Goal: Task Accomplishment & Management: Manage account settings

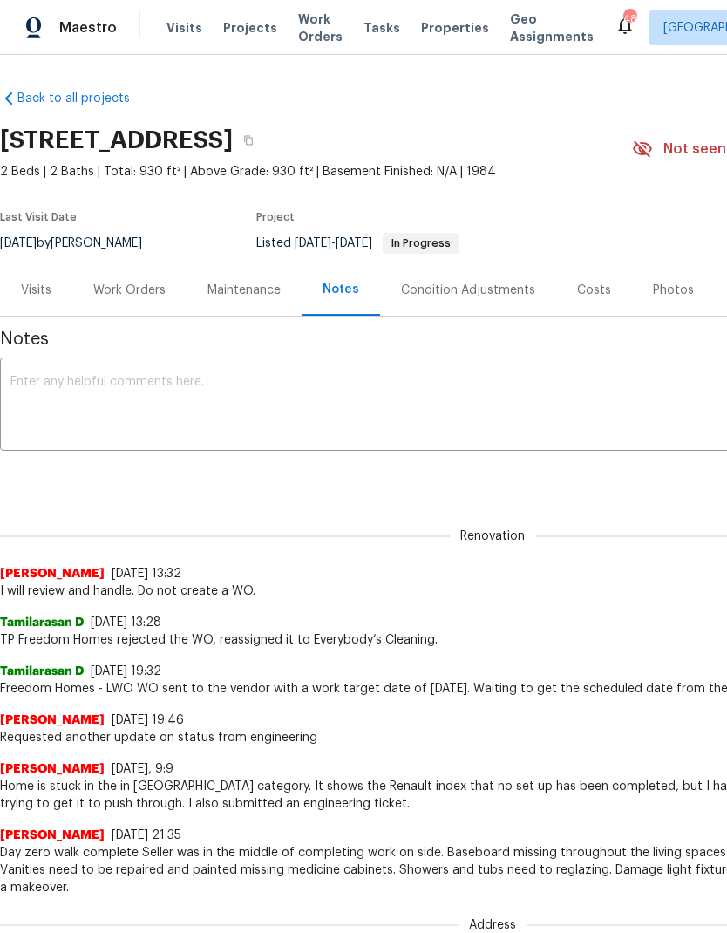
click at [115, 296] on div "Work Orders" at bounding box center [129, 290] width 72 height 17
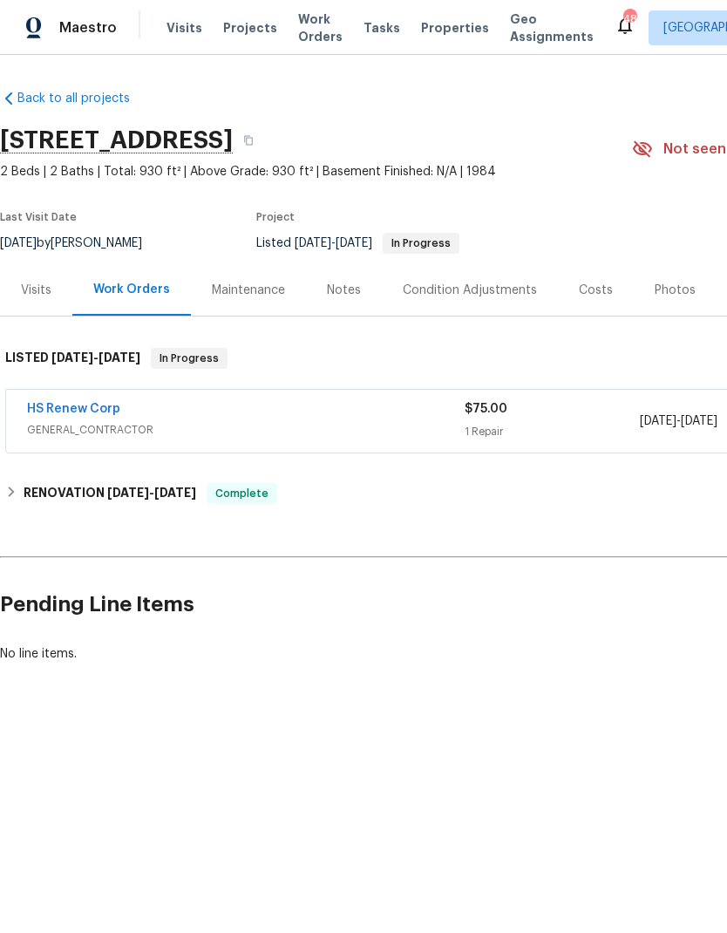
click at [67, 412] on link "HS Renew Corp" at bounding box center [73, 409] width 93 height 12
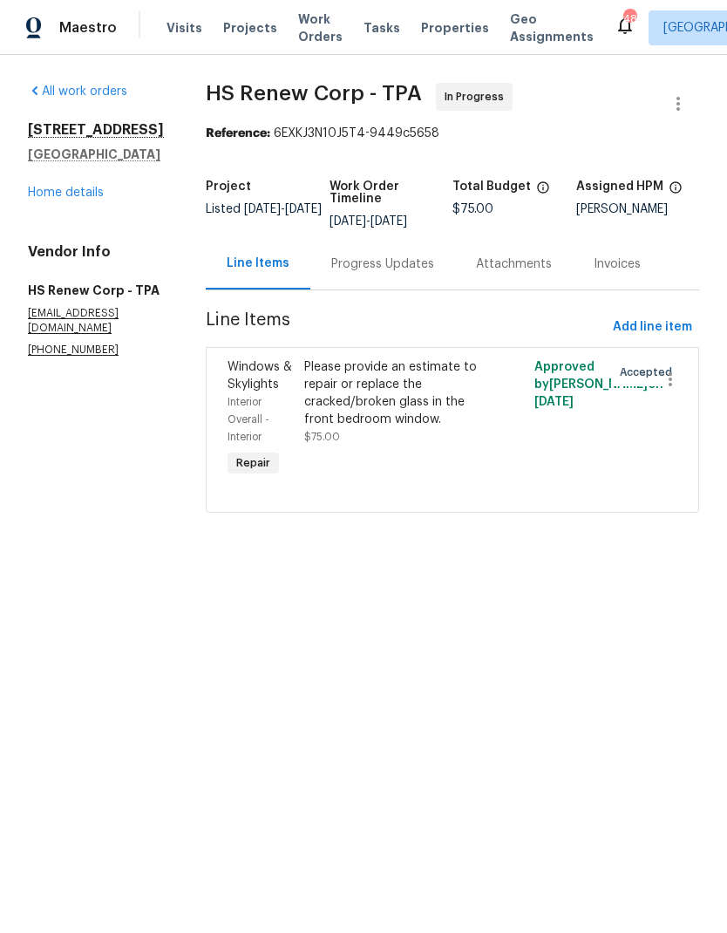
click at [346, 270] on div "Progress Updates" at bounding box center [382, 263] width 103 height 17
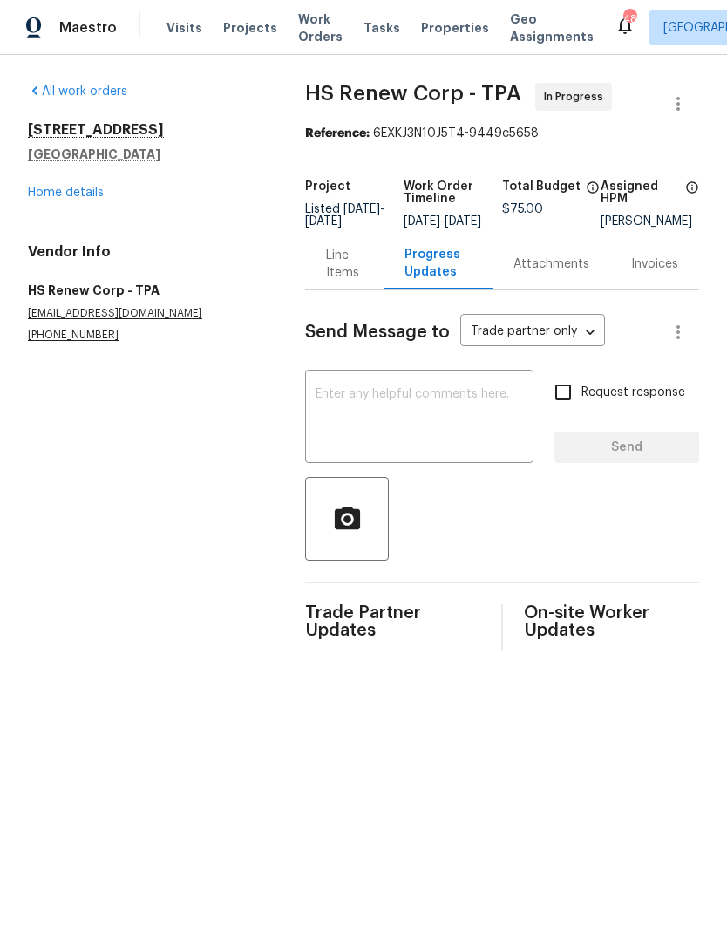
click at [351, 449] on textarea at bounding box center [419, 418] width 207 height 61
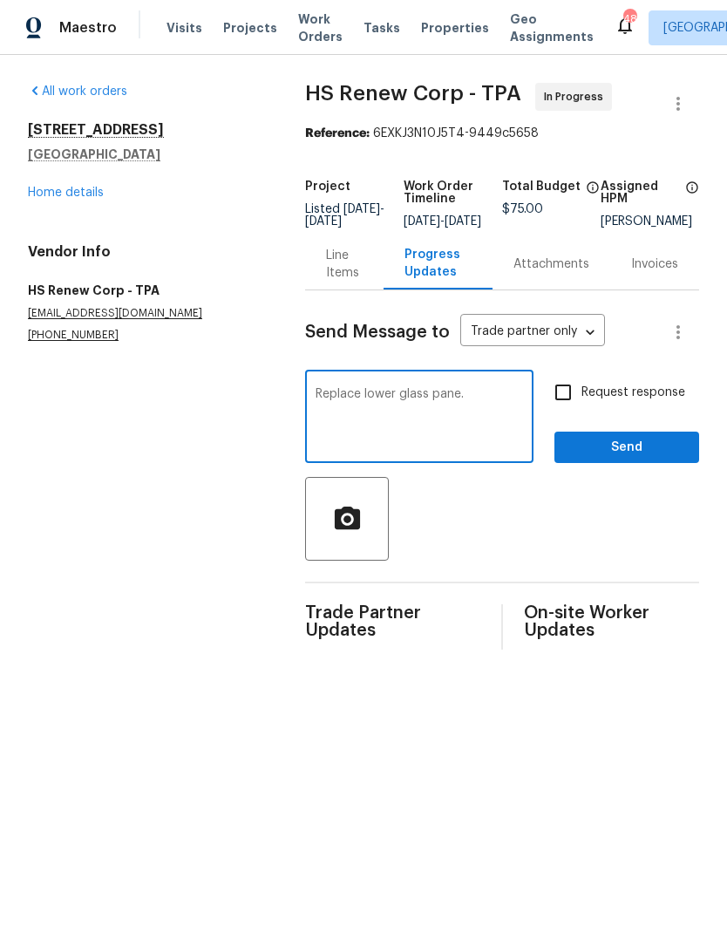
type textarea "Replace lower glass pane."
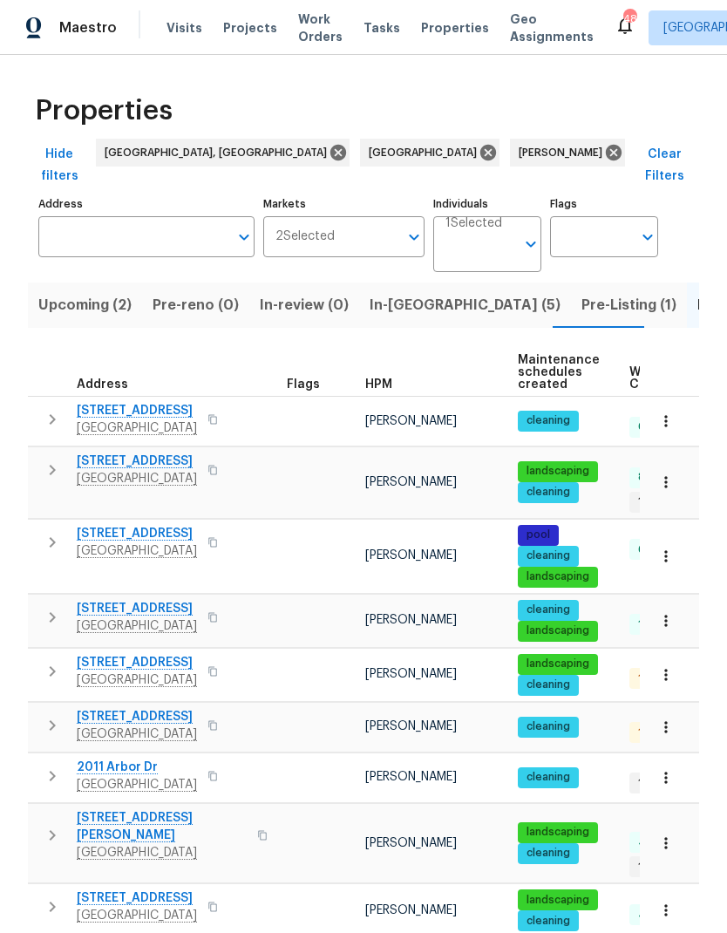
click at [383, 295] on span "In-reno (5)" at bounding box center [465, 305] width 191 height 24
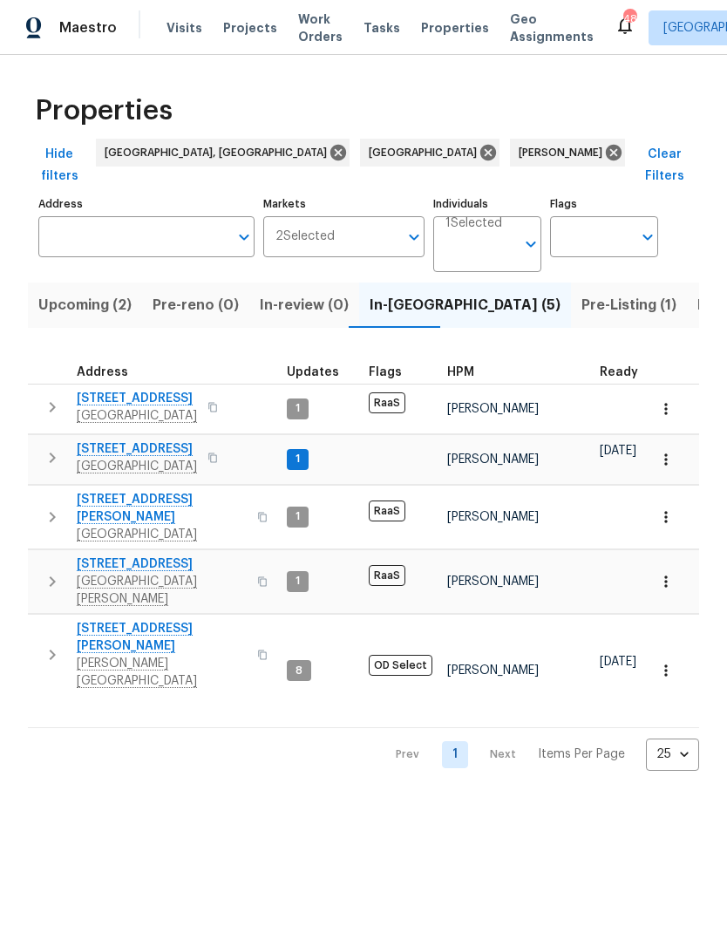
click at [104, 458] on span "[GEOGRAPHIC_DATA]" at bounding box center [137, 466] width 120 height 17
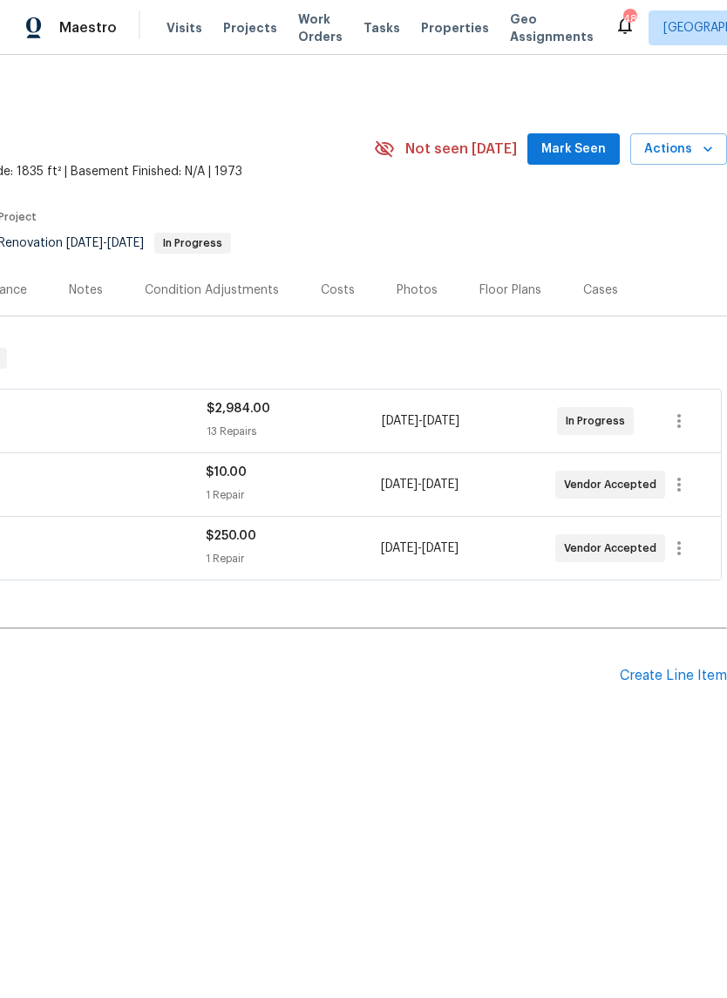
scroll to position [0, 258]
click at [584, 151] on span "Mark Seen" at bounding box center [573, 150] width 65 height 22
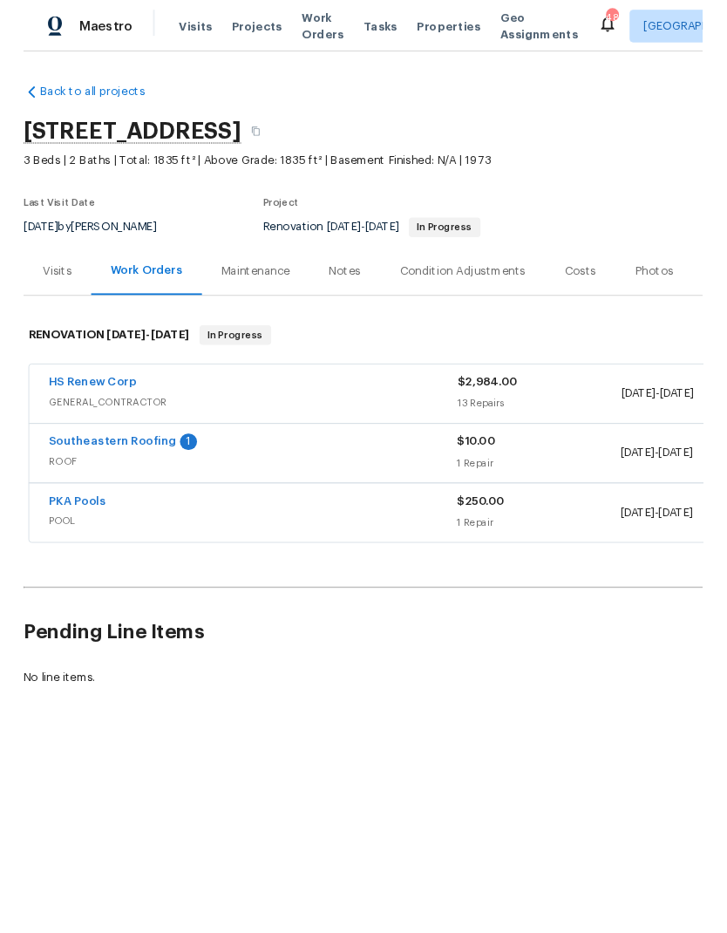
scroll to position [0, 0]
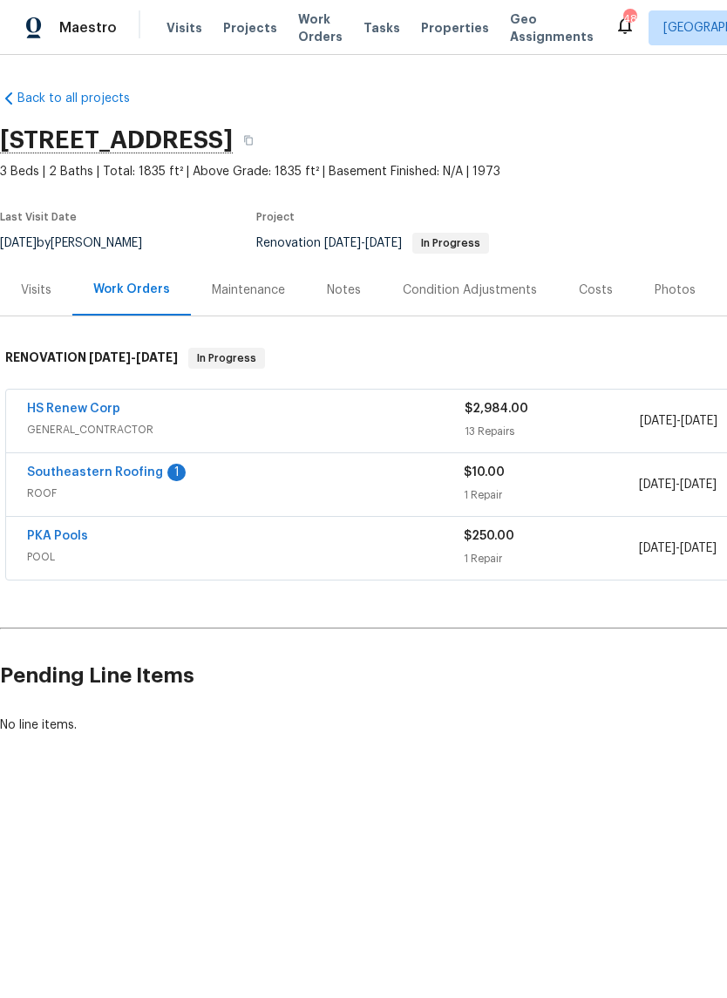
click at [65, 470] on link "Southeastern Roofing" at bounding box center [95, 472] width 136 height 12
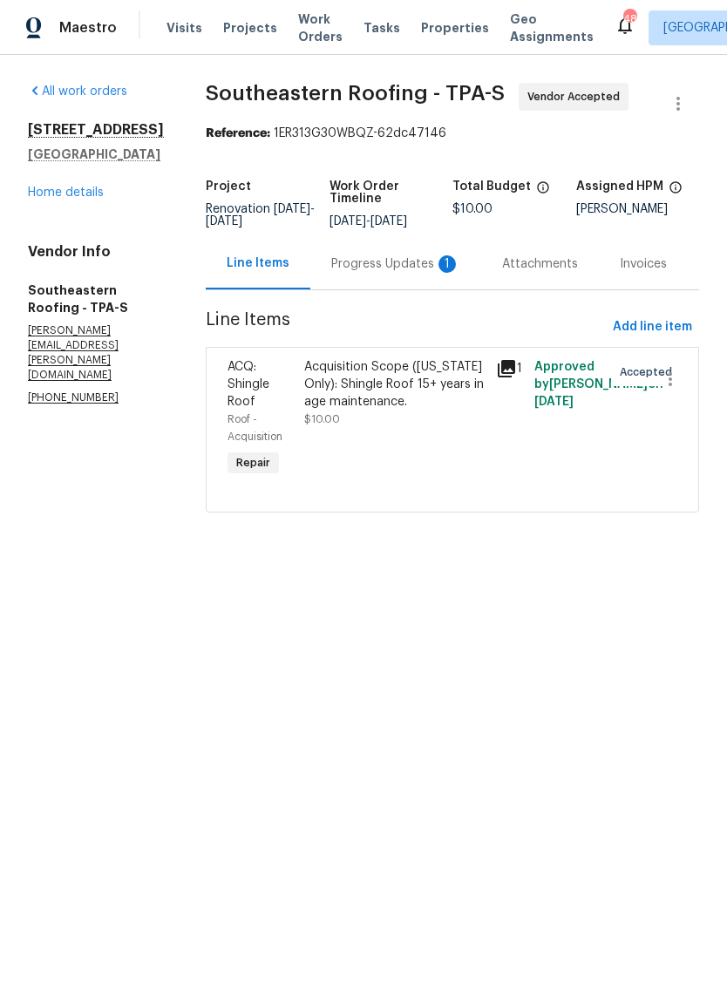
click at [411, 273] on div "Progress Updates 1" at bounding box center [395, 263] width 129 height 17
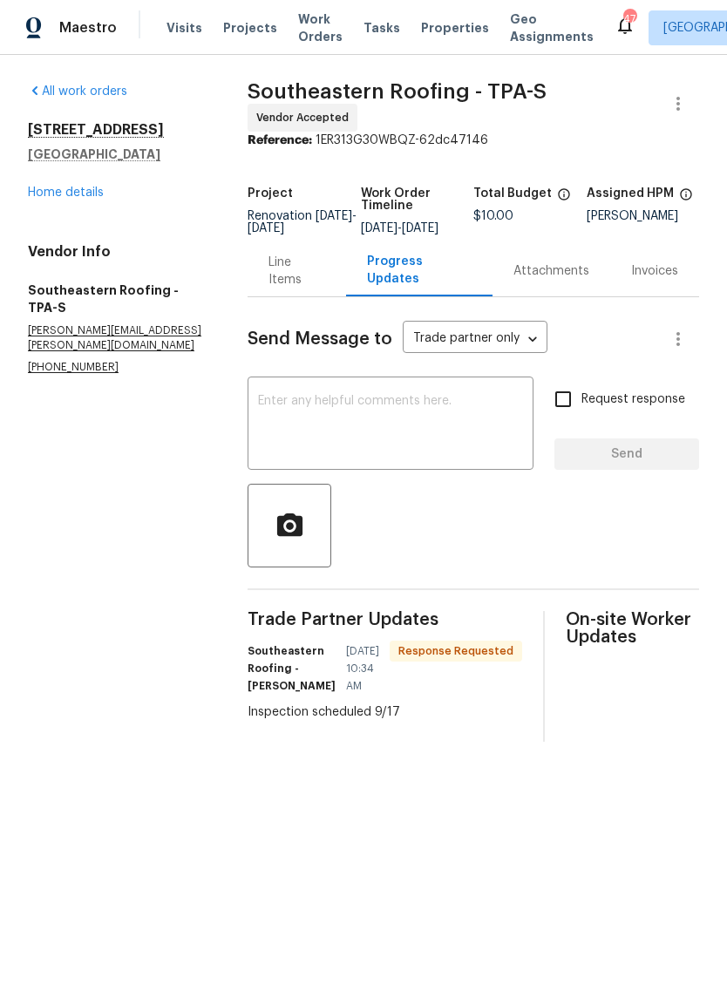
click at [55, 198] on link "Home details" at bounding box center [66, 193] width 76 height 12
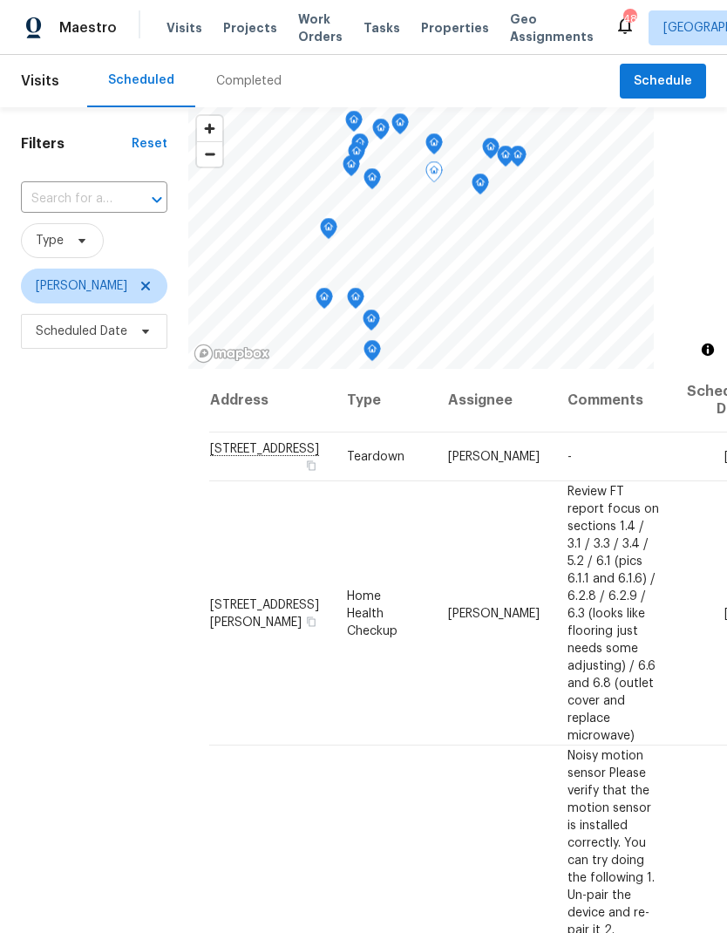
click at [0, 0] on icon at bounding box center [0, 0] width 0 height 0
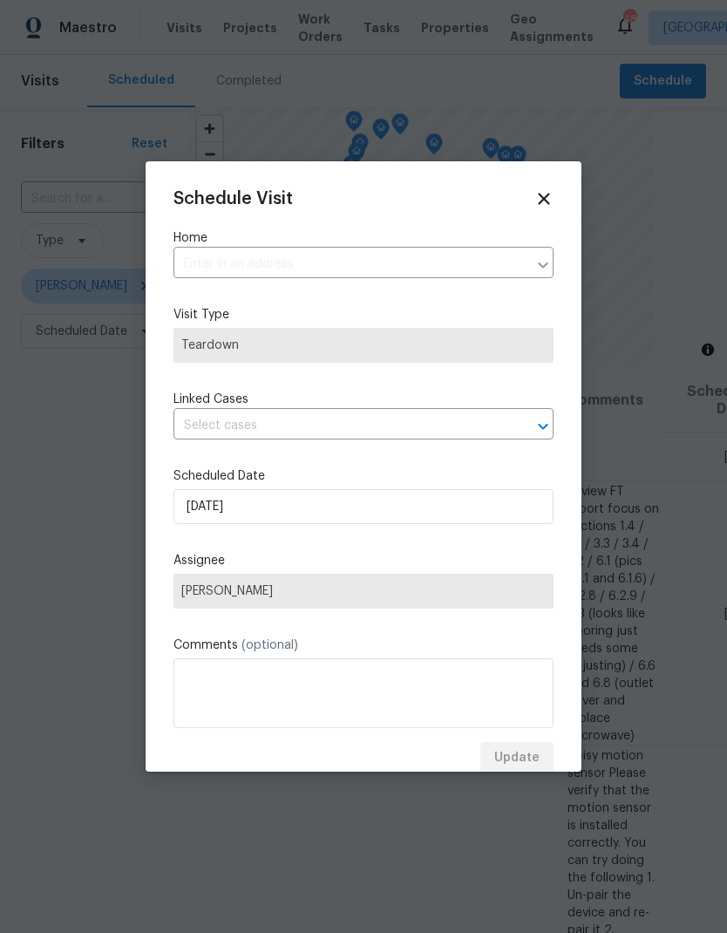
type input "22162 Weeks Blvd, Land O Lakes, FL 34639"
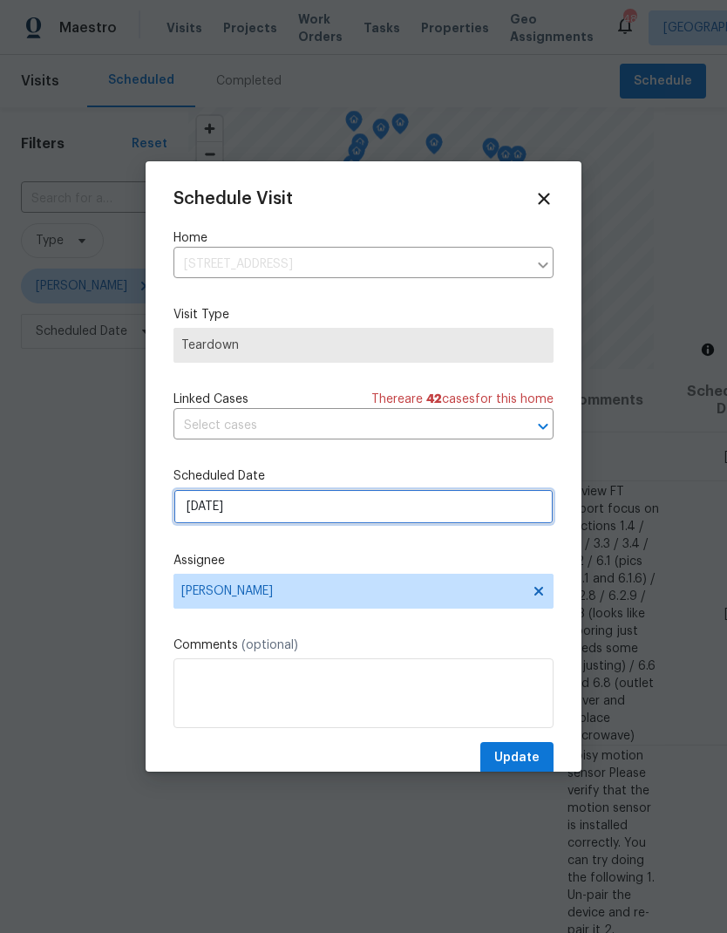
click at [187, 514] on input "[DATE]" at bounding box center [363, 506] width 380 height 35
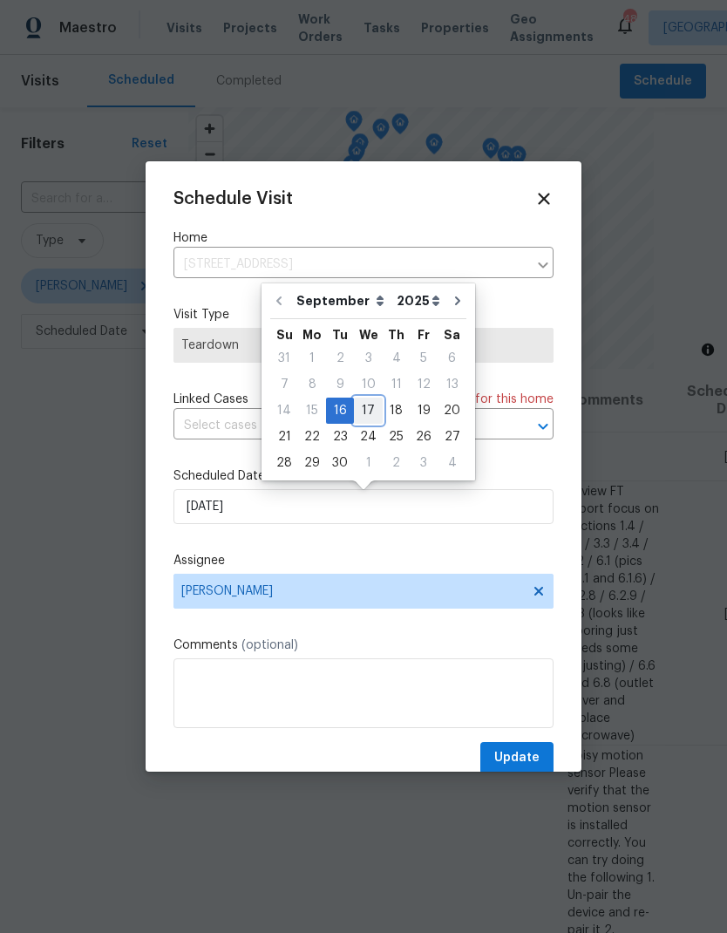
click at [360, 418] on div "17" at bounding box center [368, 410] width 29 height 24
type input "9/17/2025"
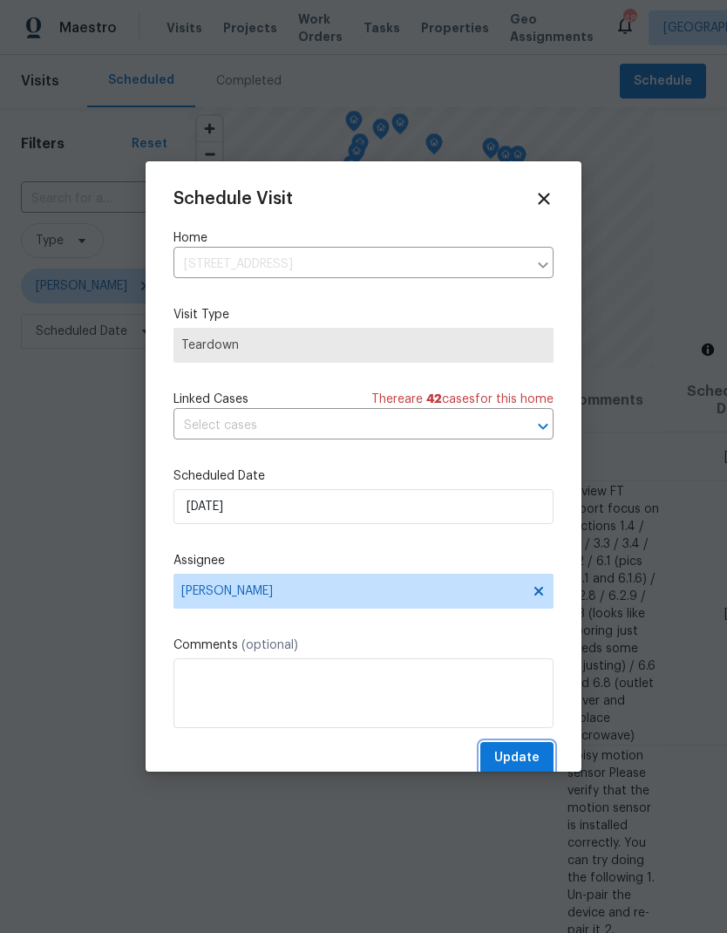
click at [531, 755] on span "Update" at bounding box center [516, 758] width 45 height 22
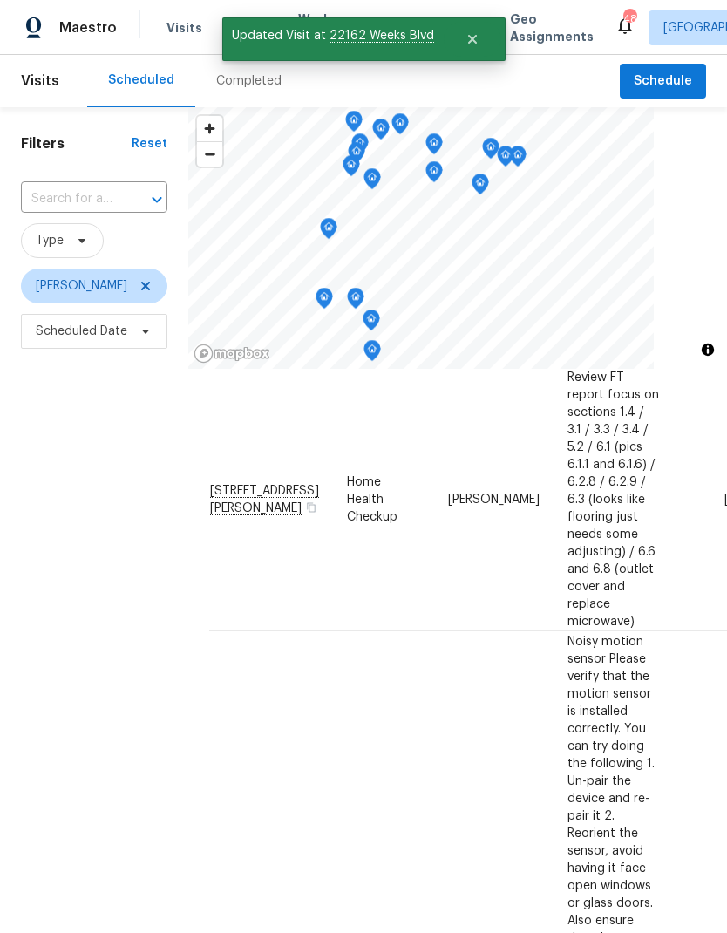
scroll to position [52, 0]
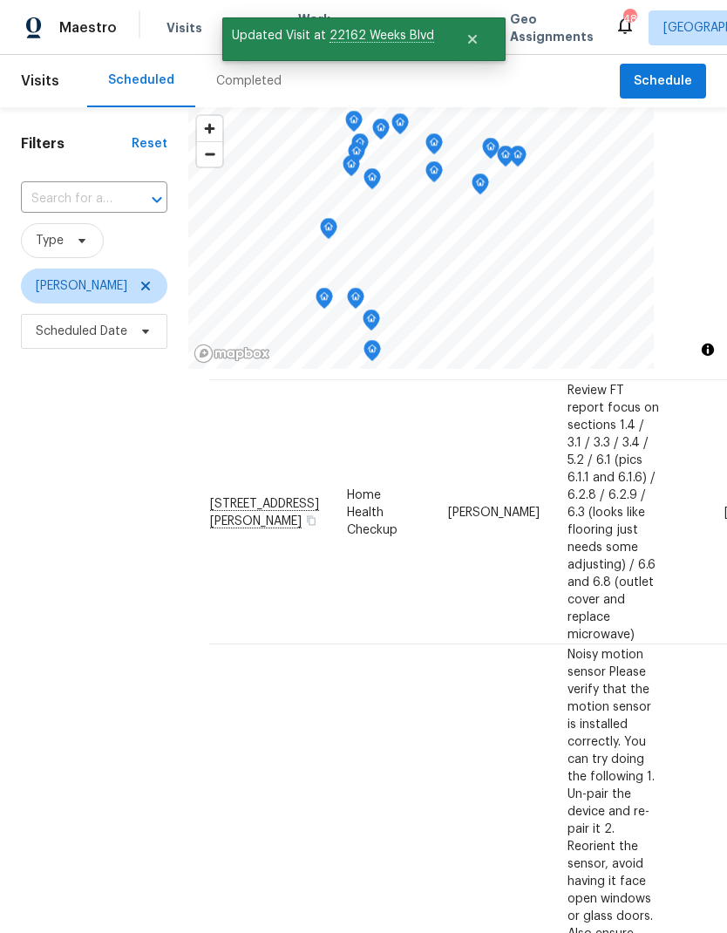
click at [0, 0] on icon at bounding box center [0, 0] width 0 height 0
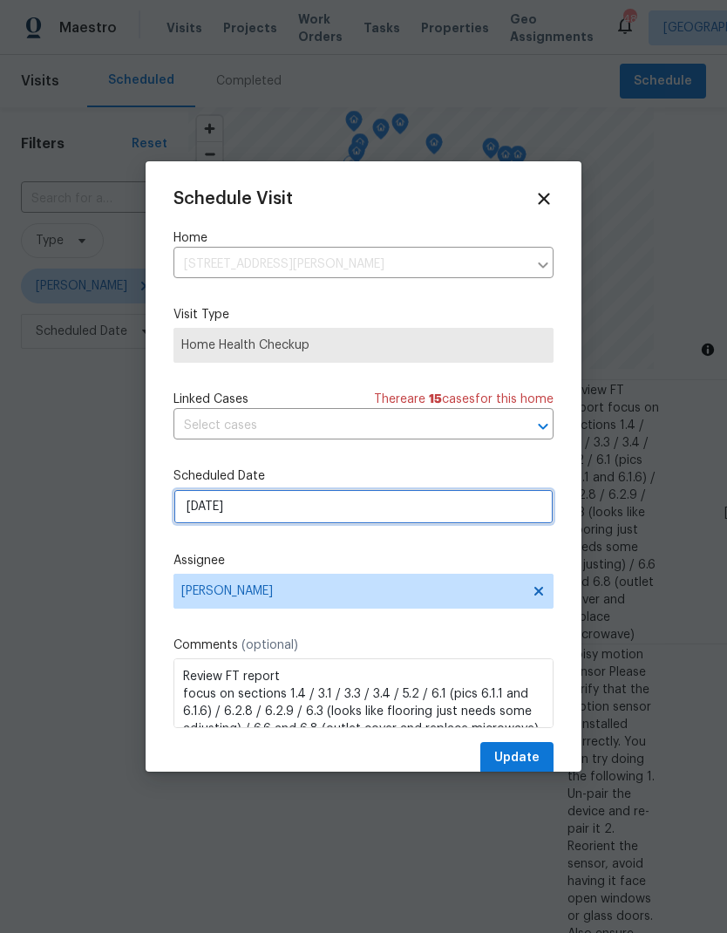
click at [185, 518] on input "[DATE]" at bounding box center [363, 506] width 380 height 35
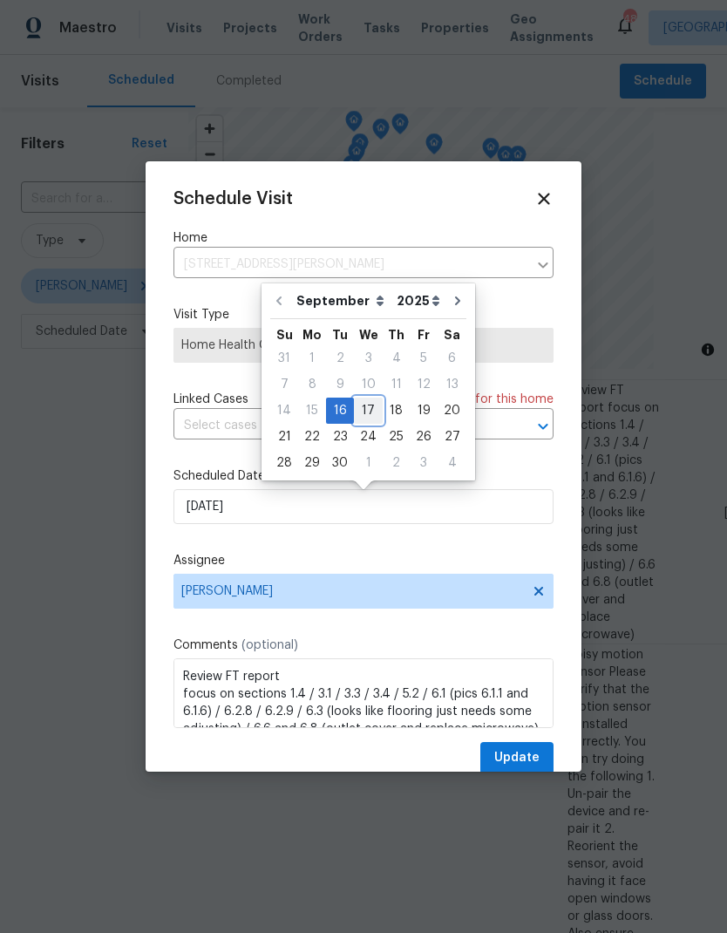
click at [361, 418] on div "17" at bounding box center [368, 410] width 29 height 24
type input "9/17/2025"
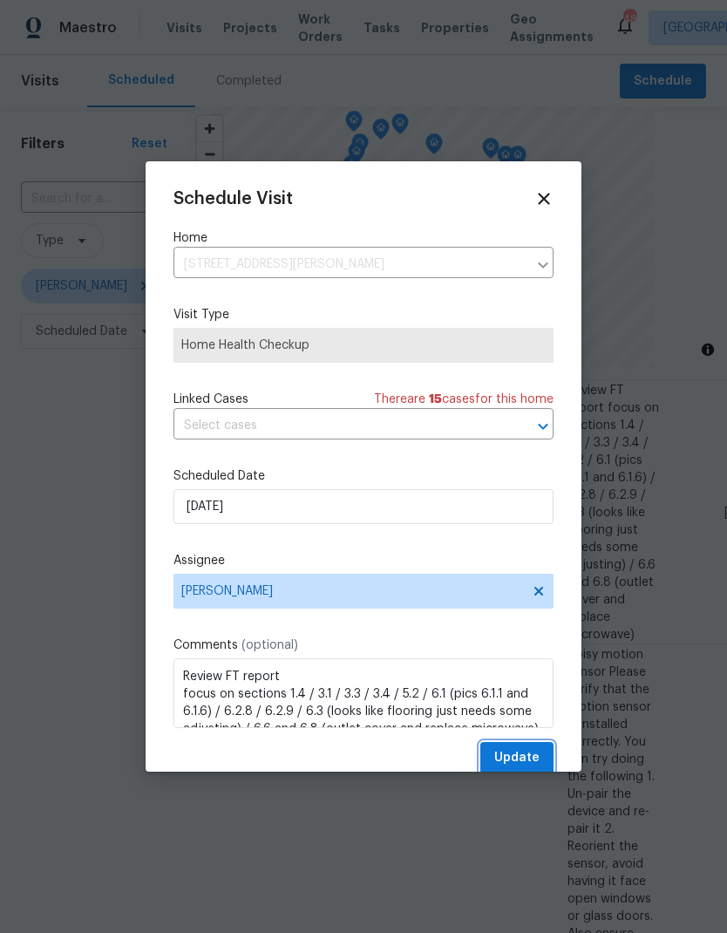
click at [536, 757] on span "Update" at bounding box center [516, 758] width 45 height 22
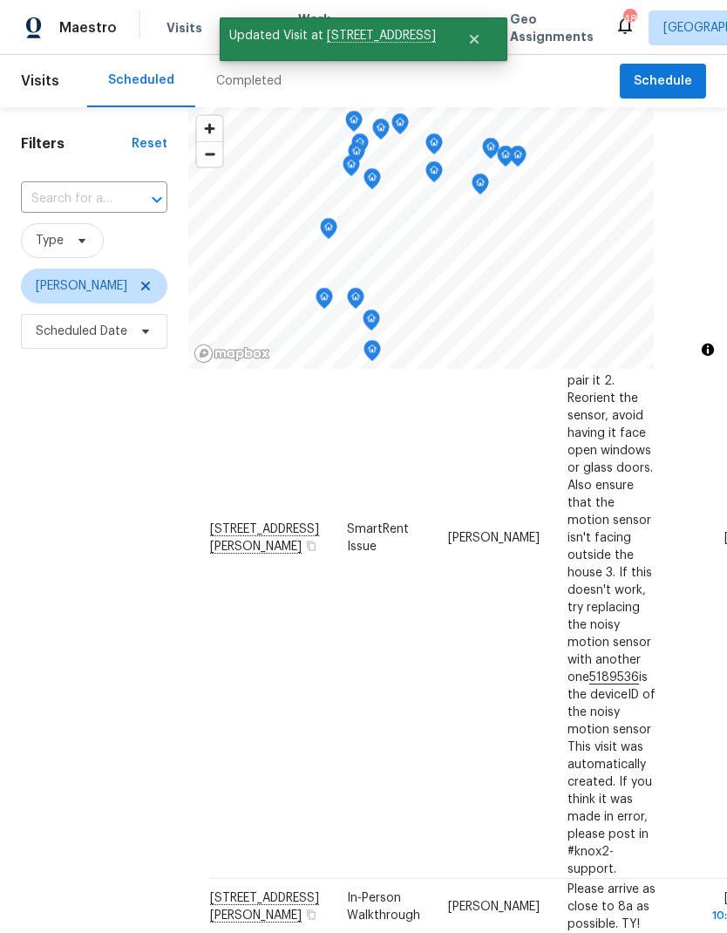
scroll to position [237, 0]
click at [0, 0] on icon at bounding box center [0, 0] width 0 height 0
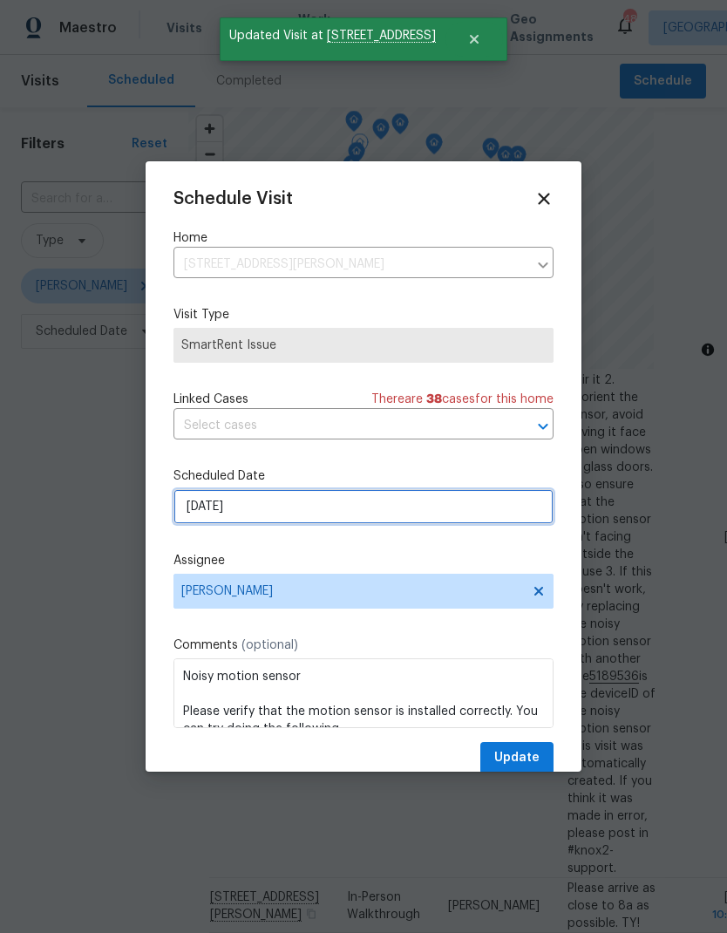
click at [194, 514] on input "9/17/2025" at bounding box center [363, 506] width 380 height 35
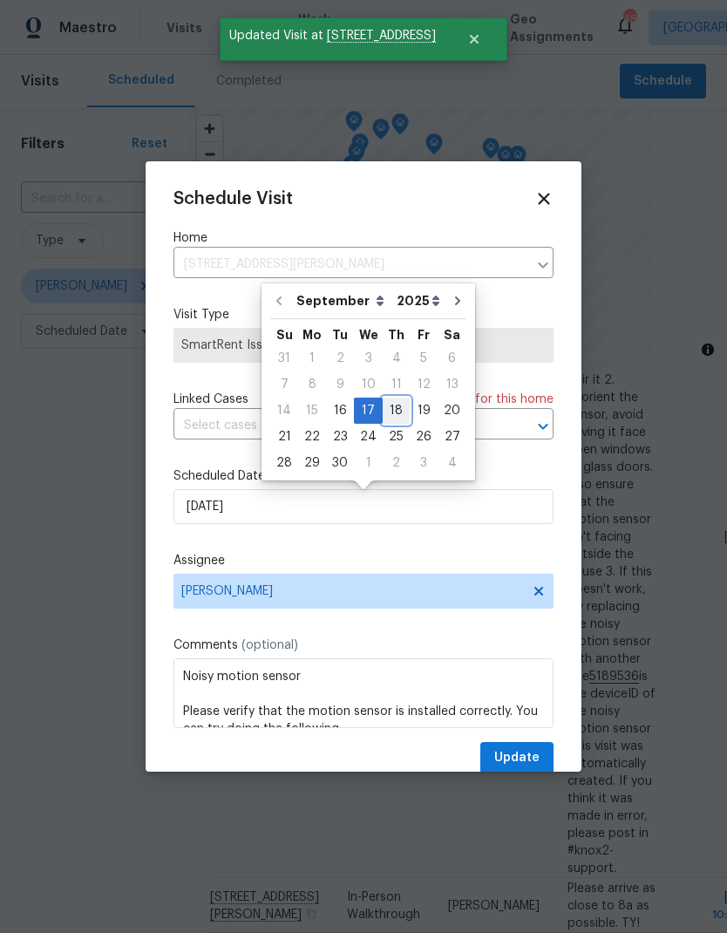
click at [387, 418] on div "18" at bounding box center [396, 410] width 27 height 24
type input "[DATE]"
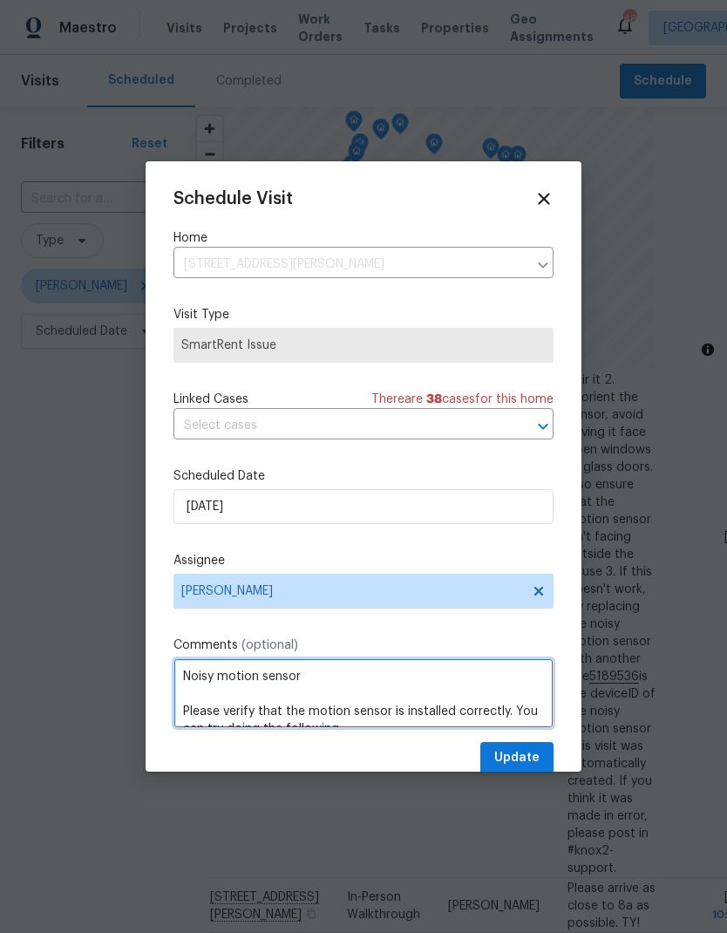
click at [514, 728] on textarea "Noisy motion sensor Please verify that the motion sensor is installed correctly…" at bounding box center [363, 693] width 380 height 70
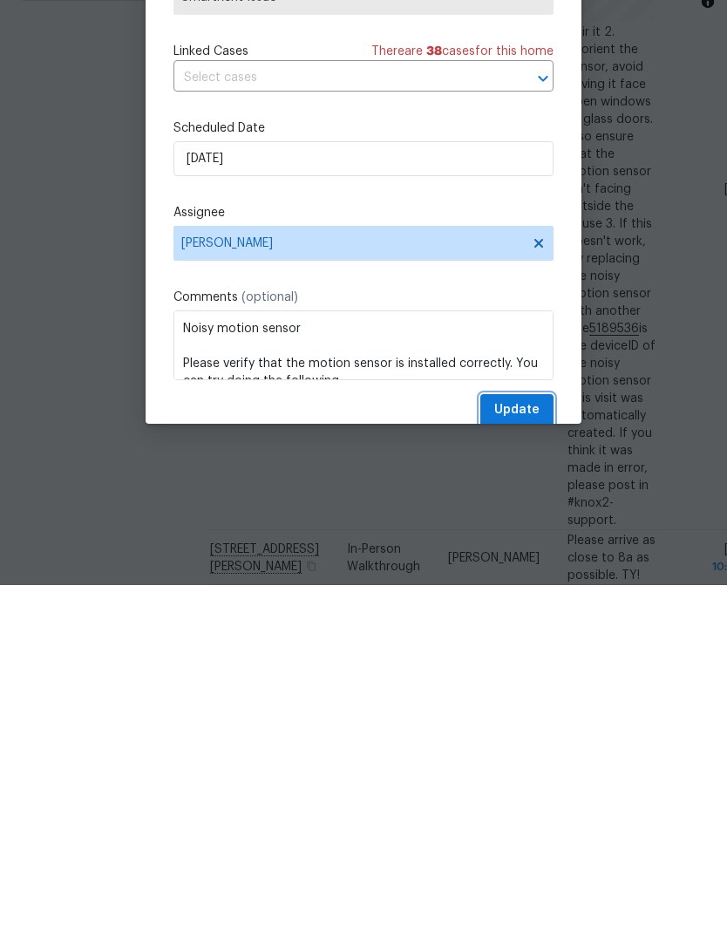
click at [527, 742] on button "Update" at bounding box center [516, 758] width 73 height 32
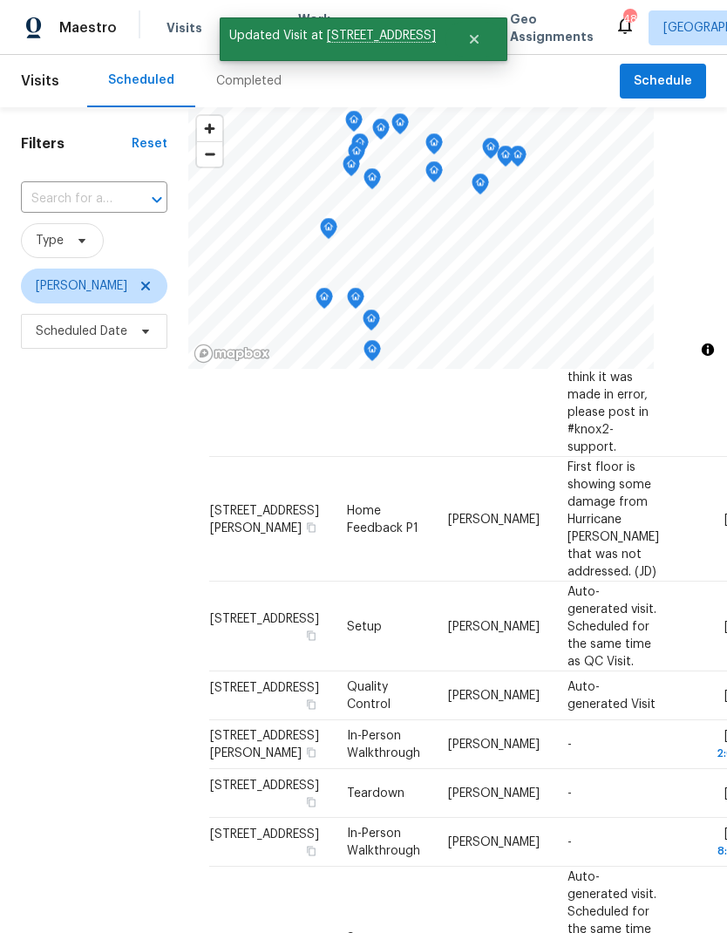
scroll to position [1067, 0]
